Goal: Find specific page/section: Find specific page/section

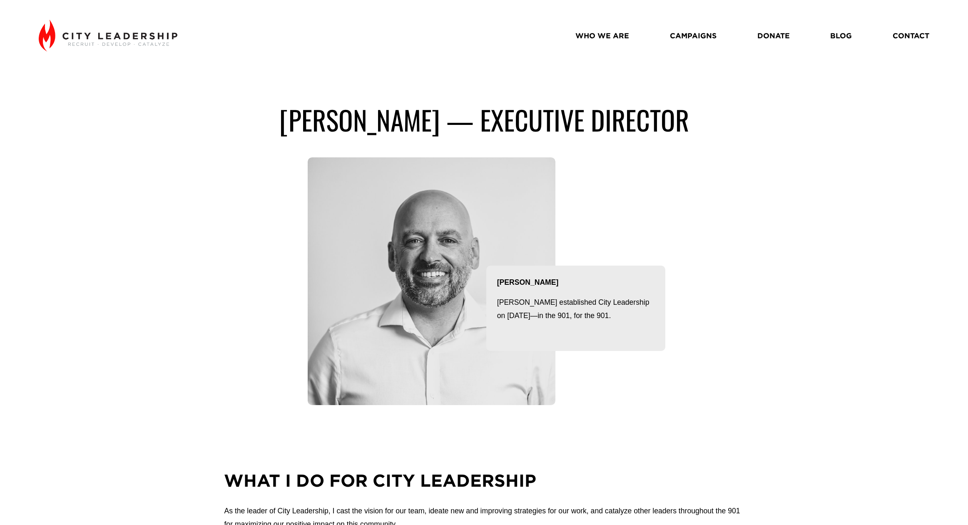
click at [801, 281] on div "john carroll — executive director John Carroll John established City Leadership…" at bounding box center [484, 253] width 968 height 301
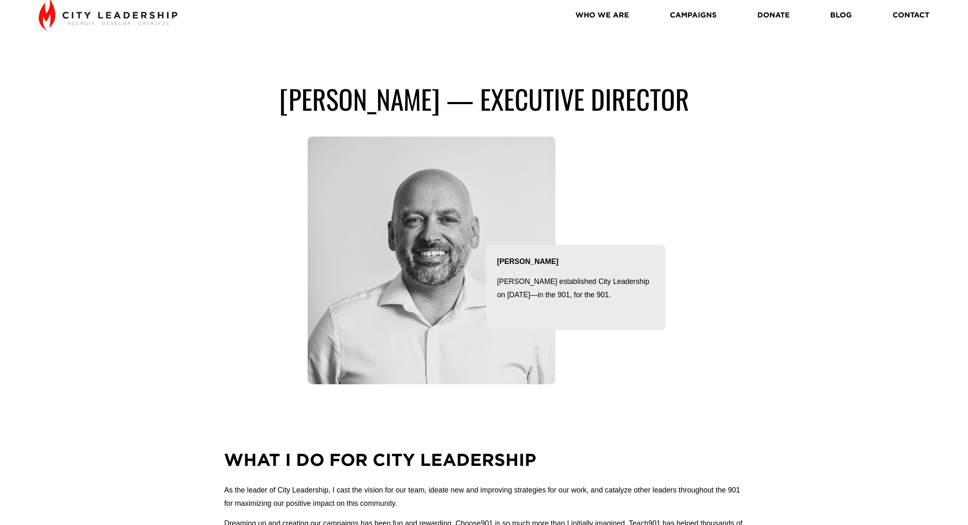
scroll to position [139, 0]
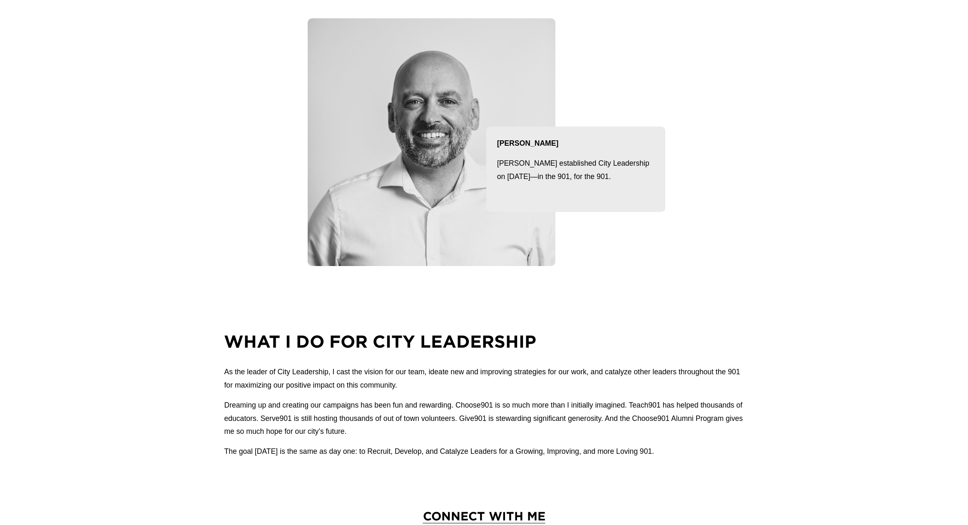
click at [784, 266] on div "john carroll — executive director John Carroll John established City Leadership…" at bounding box center [484, 115] width 968 height 365
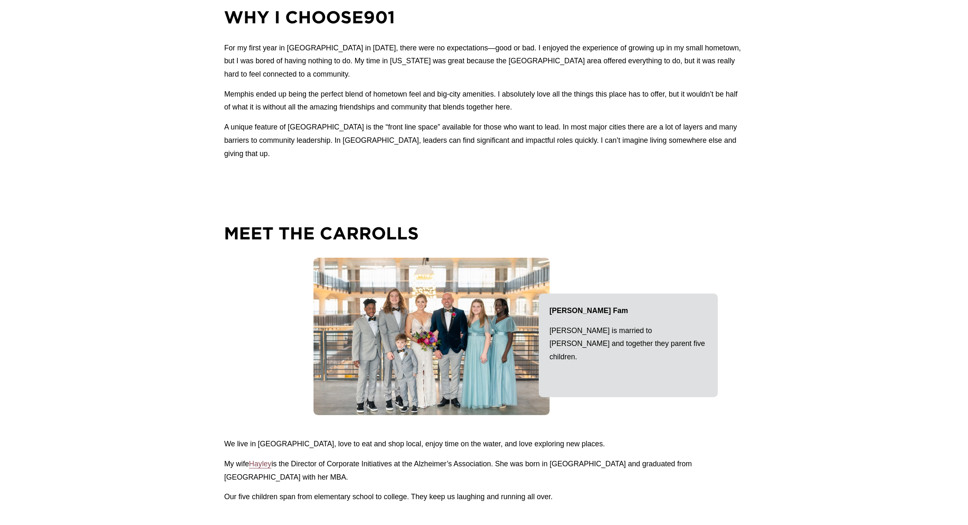
scroll to position [1068, 0]
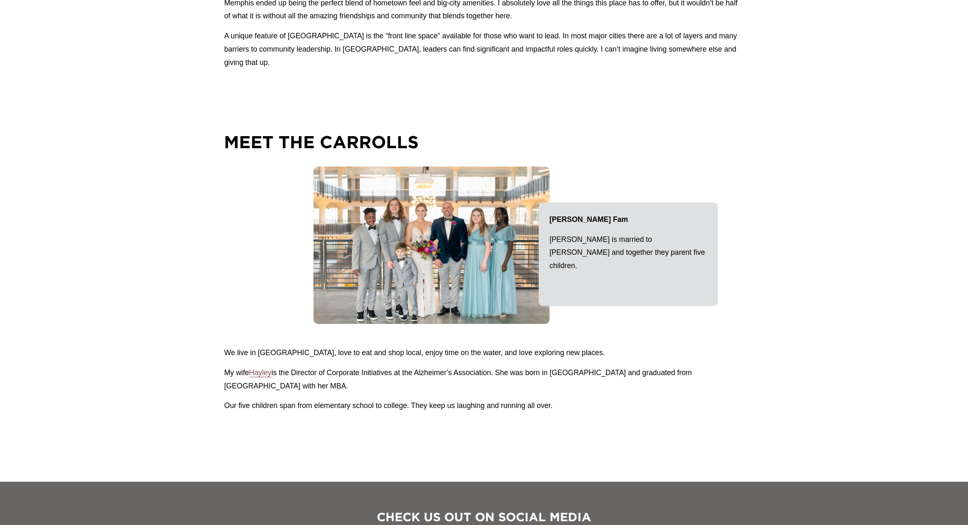
click at [774, 347] on div "How I got to Memphis… Born and raised in Murfreesboro, TN, I had absolutely no …" at bounding box center [484, 46] width 968 height 805
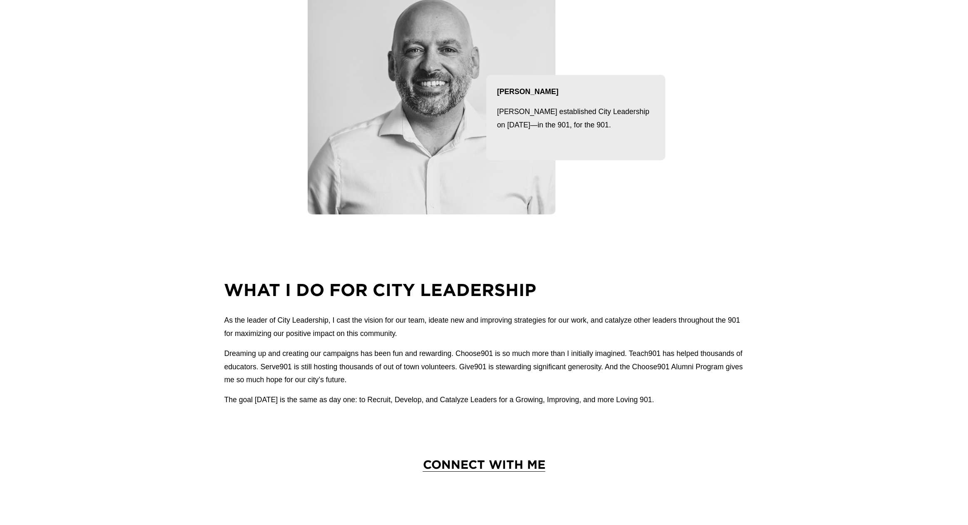
scroll to position [0, 0]
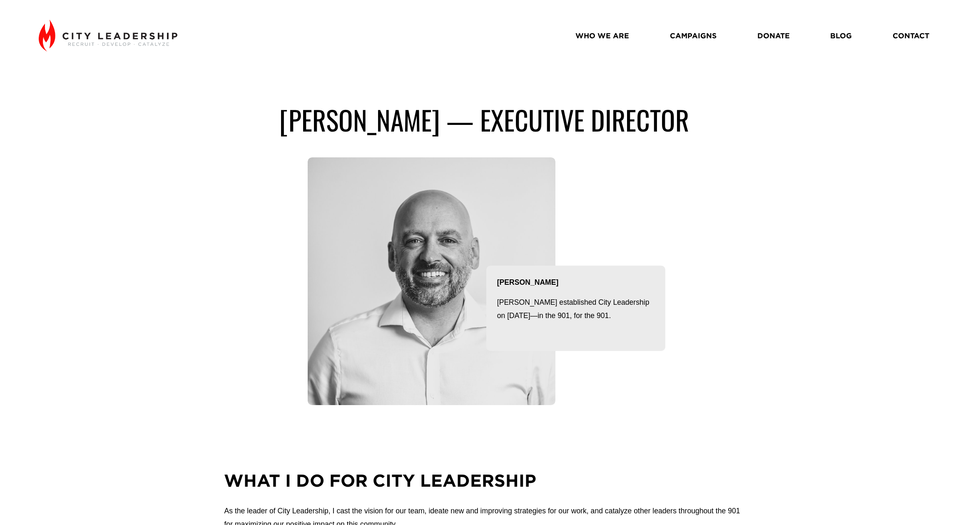
click at [593, 34] on link "WHO WE ARE" at bounding box center [602, 35] width 54 height 15
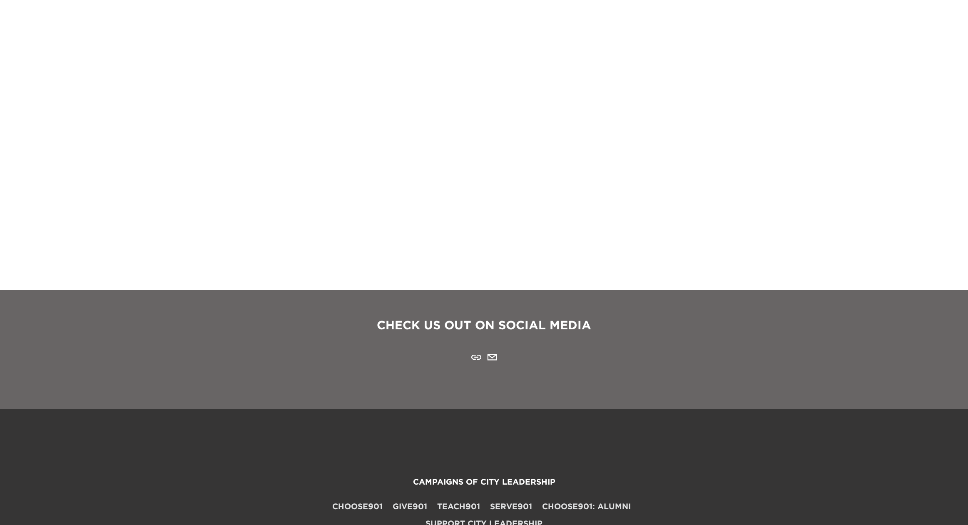
scroll to position [1300, 0]
